Goal: Information Seeking & Learning: Learn about a topic

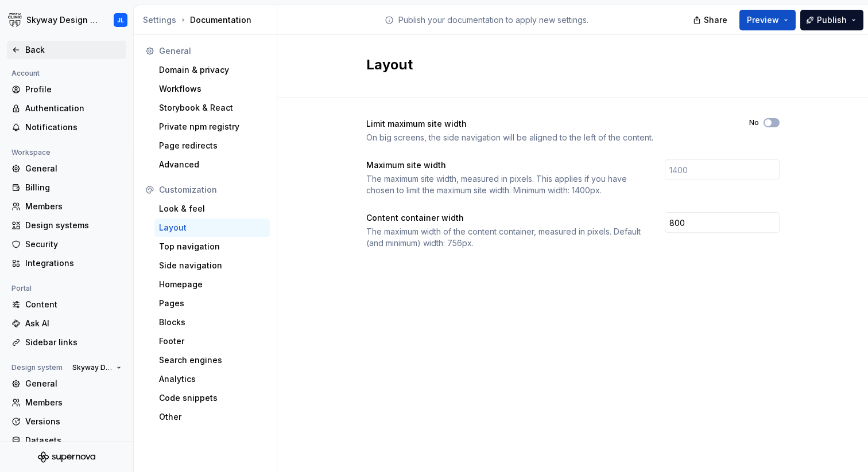
click at [45, 46] on div "Back" at bounding box center [73, 49] width 96 height 11
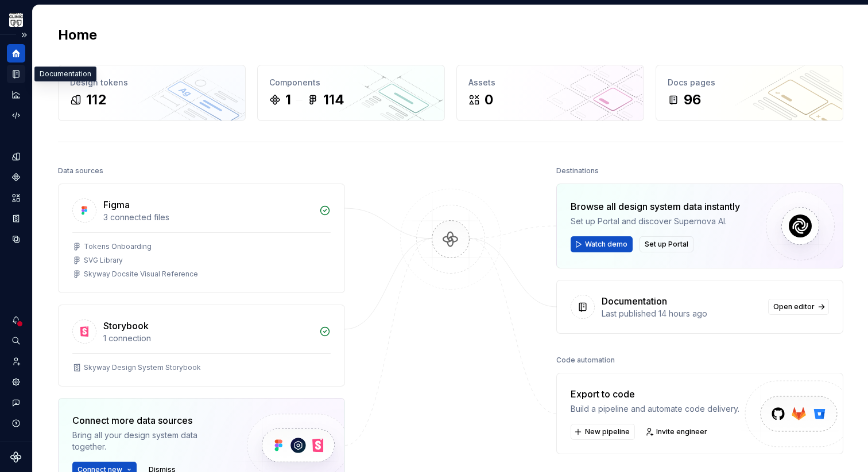
click at [15, 74] on icon "Documentation" at bounding box center [17, 74] width 5 height 6
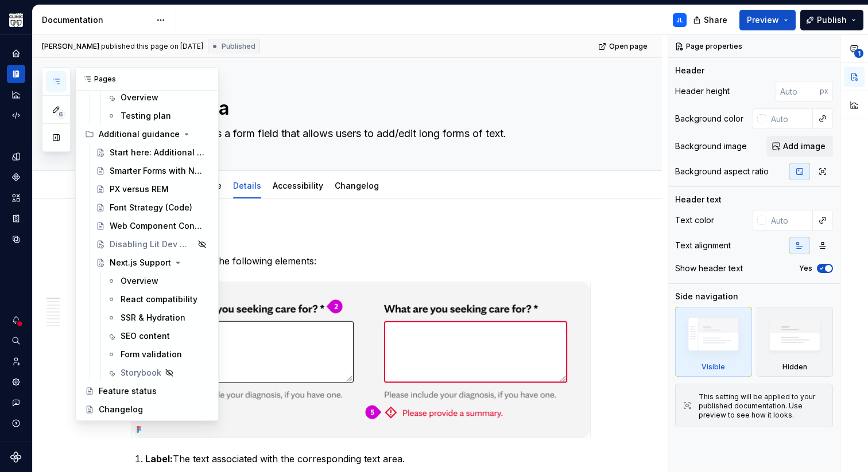
scroll to position [1533, 0]
click at [129, 246] on div "Disabling Lit Dev Mode" at bounding box center [136, 245] width 52 height 11
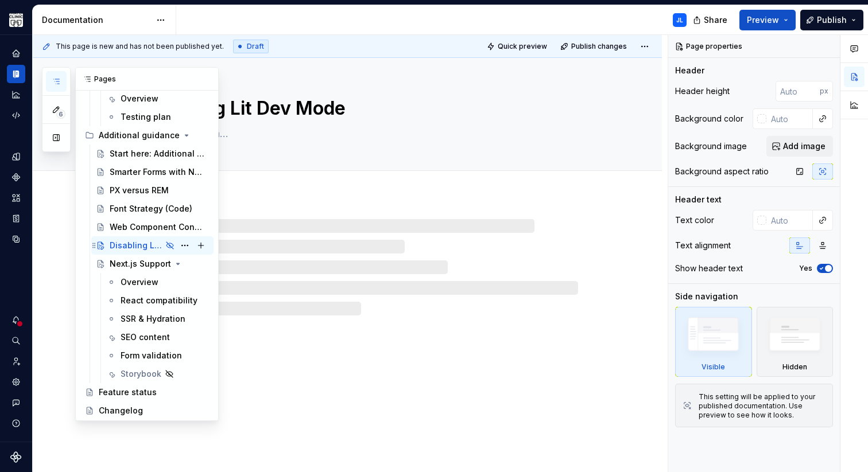
click at [127, 241] on div "Disabling Lit Dev Mode" at bounding box center [136, 245] width 52 height 11
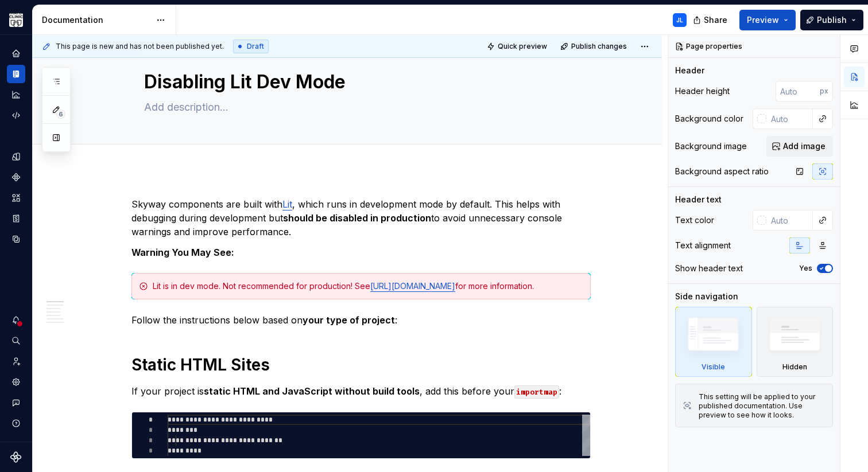
type textarea "*"
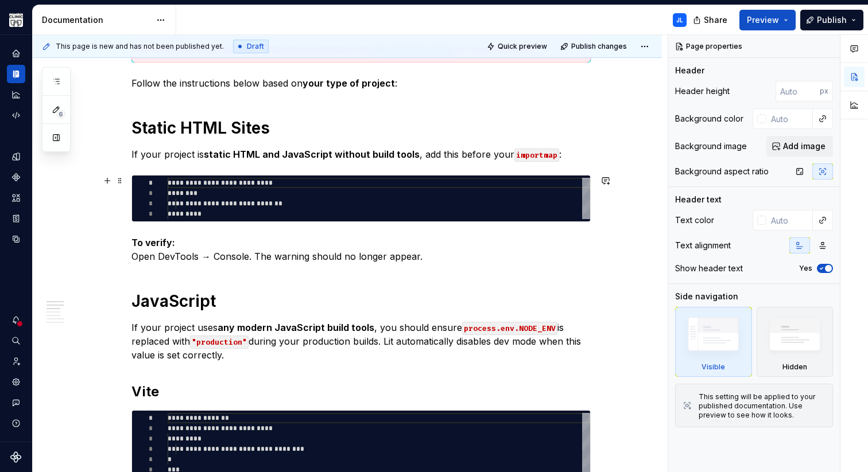
scroll to position [265, 0]
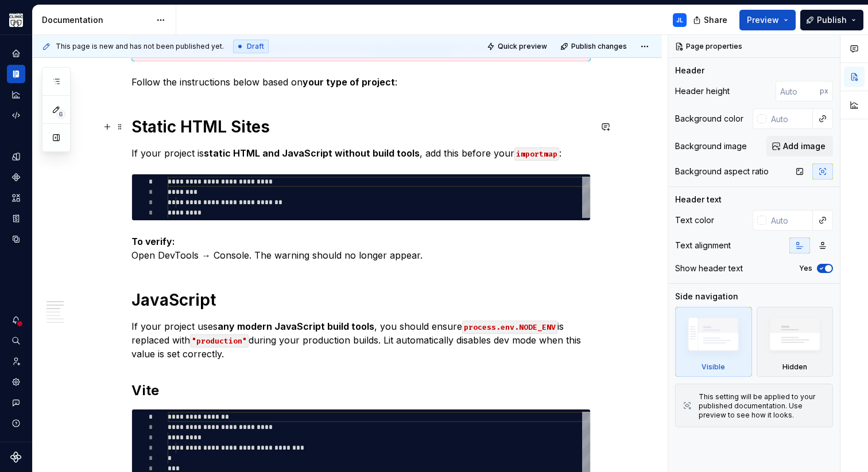
click at [301, 124] on h1 "Static HTML Sites" at bounding box center [360, 127] width 459 height 21
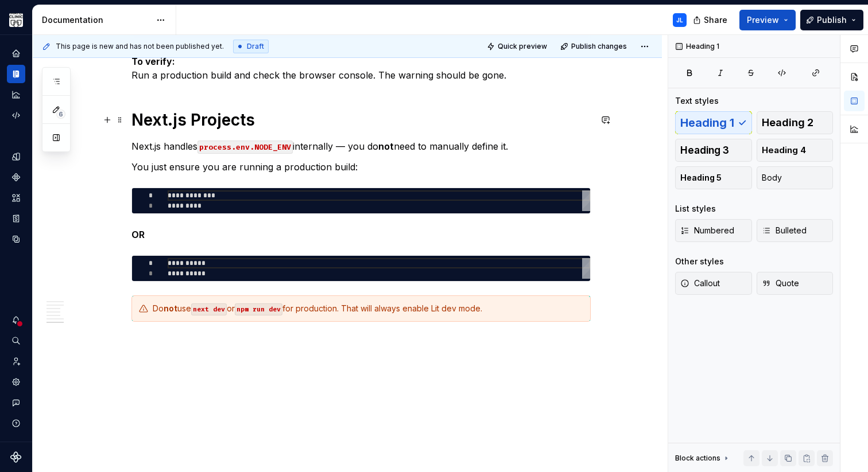
scroll to position [1187, 0]
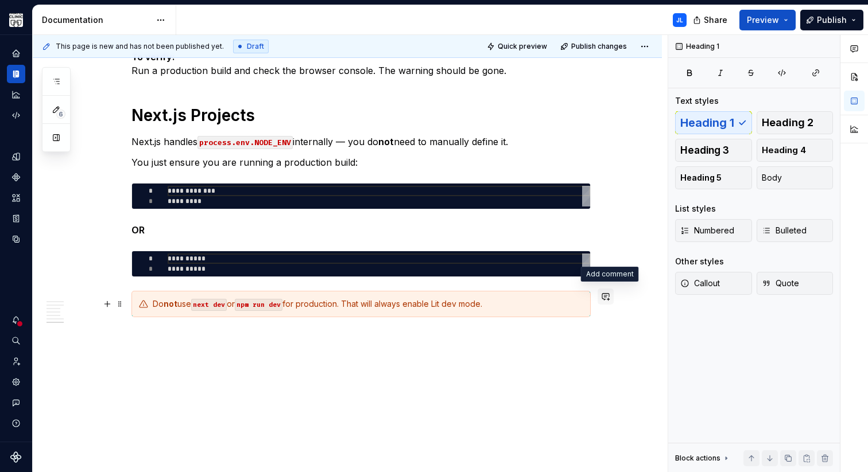
click at [609, 300] on button "button" at bounding box center [606, 297] width 16 height 16
type textarea "*"
